Goal: Information Seeking & Learning: Learn about a topic

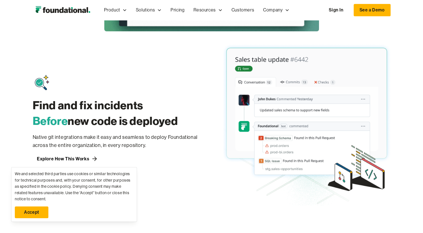
scroll to position [410, 0]
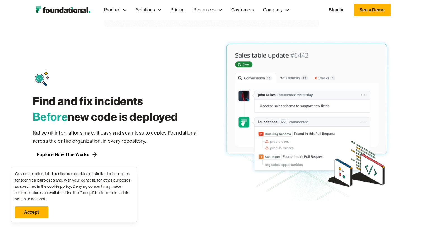
click at [309, 152] on img at bounding box center [307, 114] width 168 height 175
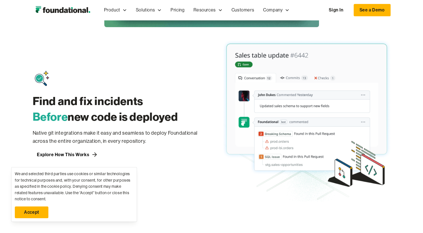
drag, startPoint x: 309, startPoint y: 152, endPoint x: 315, endPoint y: 134, distance: 19.2
click at [315, 134] on img at bounding box center [307, 114] width 168 height 175
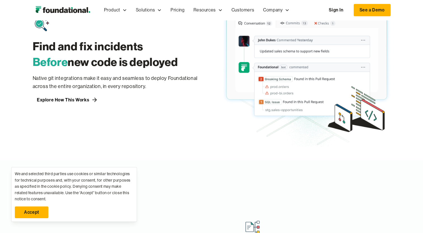
scroll to position [471, 0]
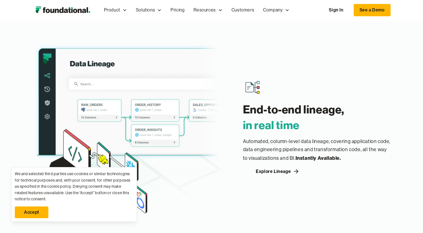
click at [315, 134] on div "End-to-end lineage, ‍ in real time Automated, column-level data lineage, coveri…" at bounding box center [317, 127] width 148 height 98
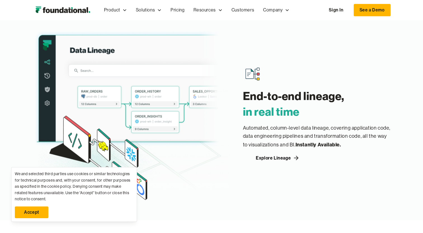
scroll to position [619, 0]
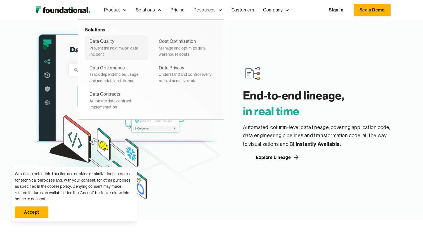
click at [112, 54] on div "Prevent the next major  data incident" at bounding box center [117, 51] width 54 height 13
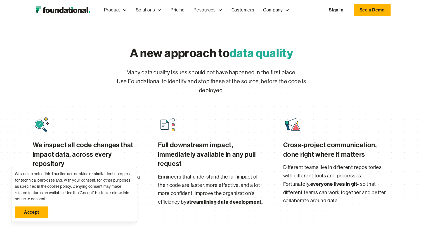
scroll to position [237, 0]
